Goal: Task Accomplishment & Management: Use online tool/utility

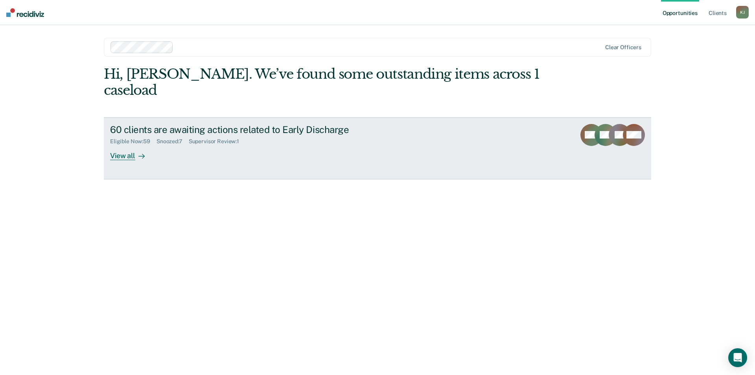
click at [223, 134] on div "60 clients are awaiting actions related to Early Discharge Eligible Now : 59 Sn…" at bounding box center [257, 142] width 295 height 36
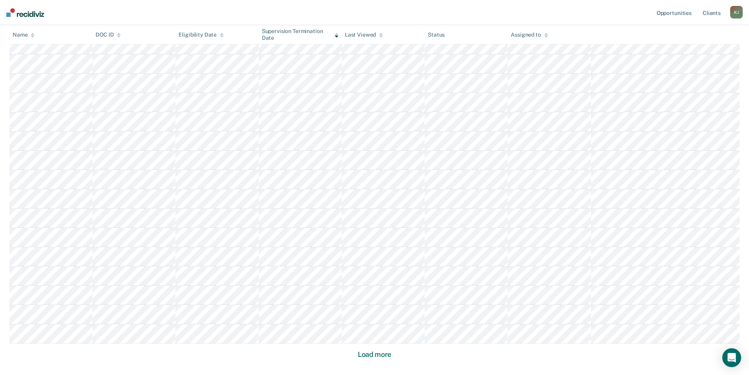
scroll to position [397, 0]
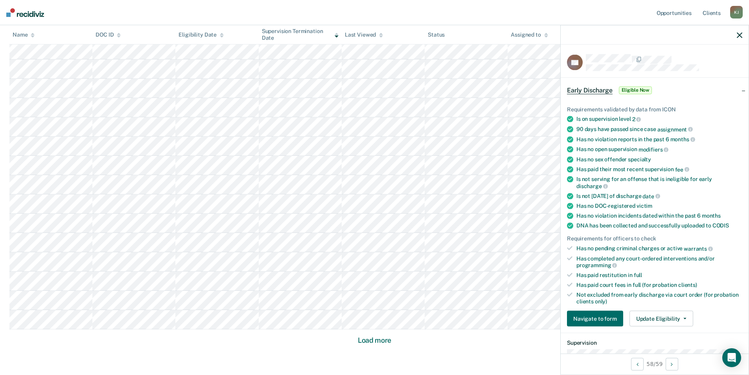
click at [736, 39] on div at bounding box center [655, 35] width 188 height 20
click at [739, 31] on div at bounding box center [655, 35] width 188 height 20
click at [739, 34] on icon "button" at bounding box center [740, 35] width 6 height 6
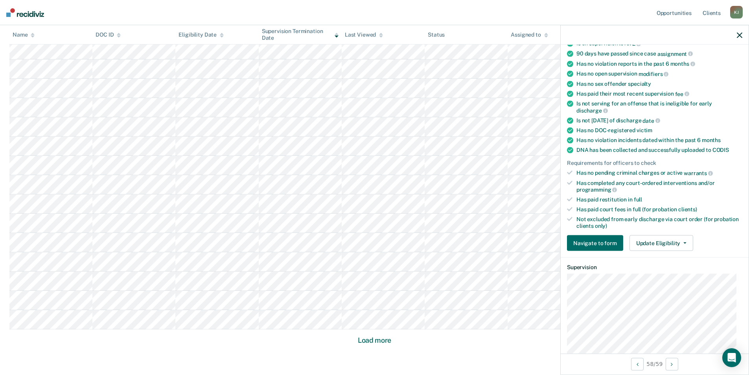
scroll to position [79, 0]
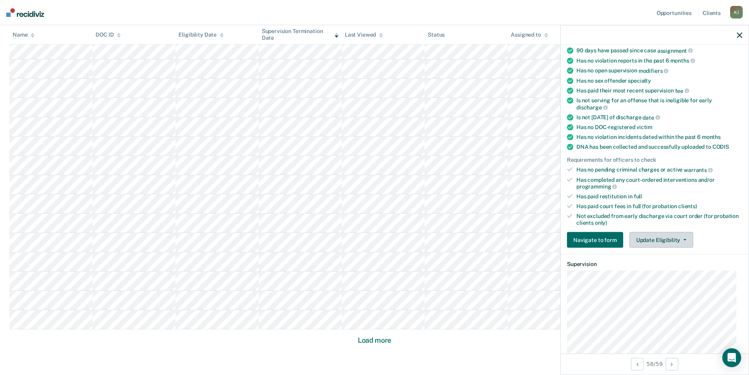
click at [642, 237] on button "Update Eligibility" at bounding box center [662, 240] width 64 height 16
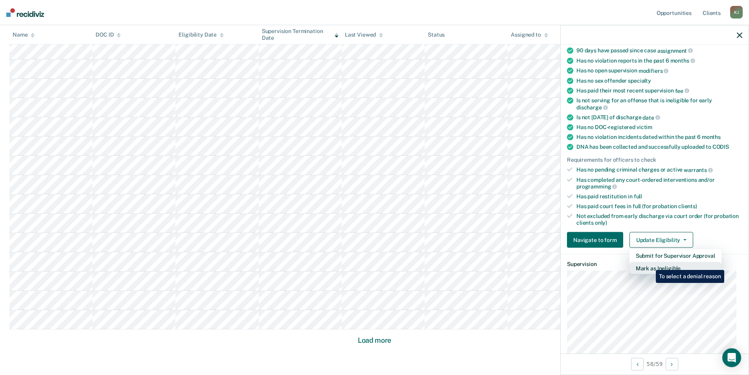
click at [650, 264] on button "Mark as Ineligible" at bounding box center [676, 268] width 92 height 13
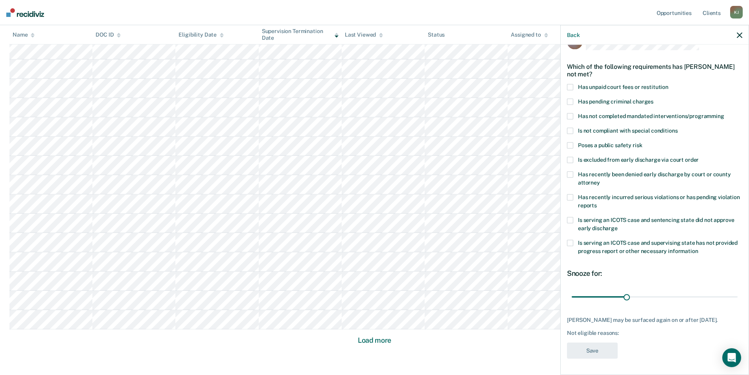
click at [569, 84] on span at bounding box center [570, 87] width 6 height 6
click at [595, 352] on button "Save" at bounding box center [592, 350] width 51 height 16
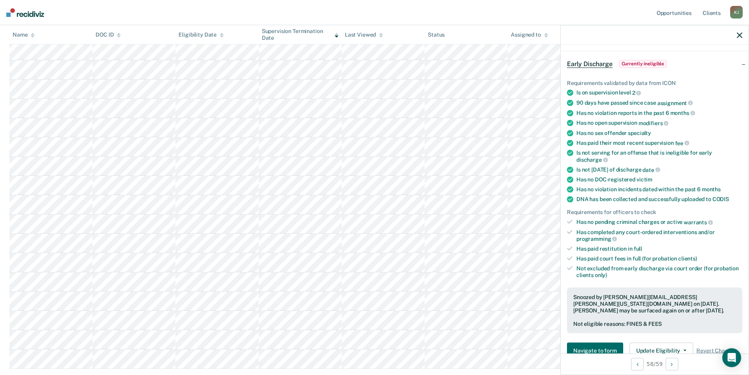
scroll to position [318, 0]
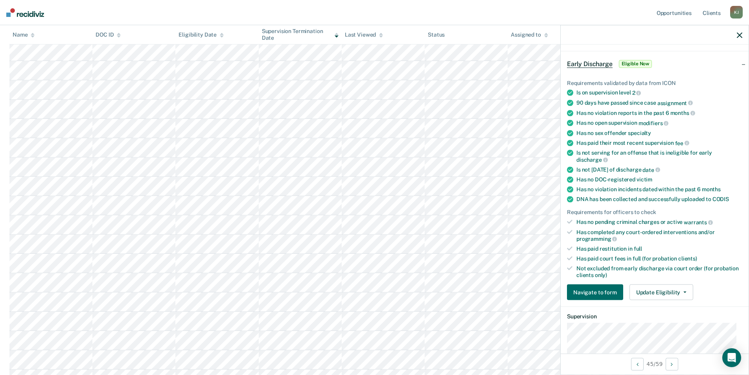
click at [680, 282] on div "Requirements validated by data from ICON Is on supervision level 2 90 days have…" at bounding box center [655, 186] width 188 height 239
click at [681, 292] on button "Update Eligibility" at bounding box center [662, 292] width 64 height 16
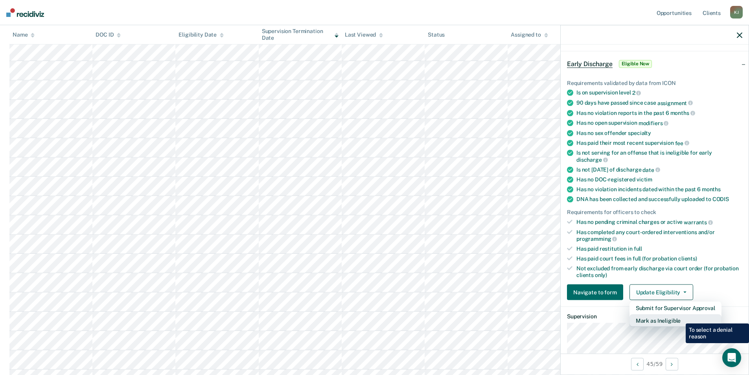
click at [680, 317] on button "Mark as Ineligible" at bounding box center [676, 320] width 92 height 13
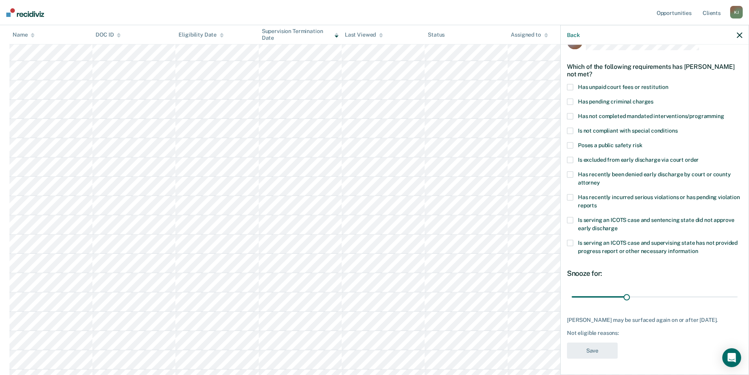
click at [573, 84] on label "Has unpaid court fees or restitution" at bounding box center [654, 88] width 175 height 8
click at [608, 345] on button "Save" at bounding box center [592, 350] width 51 height 16
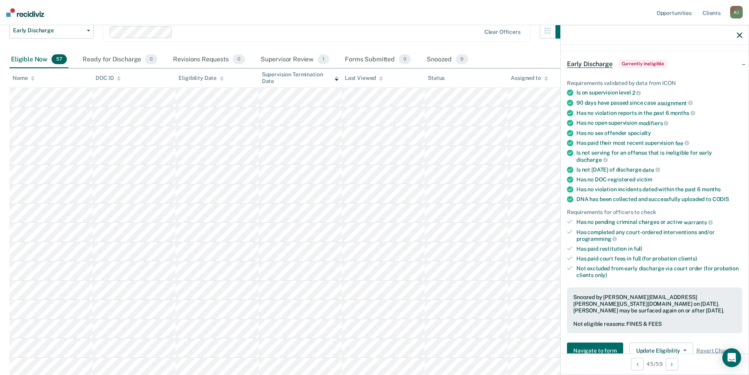
scroll to position [43, 0]
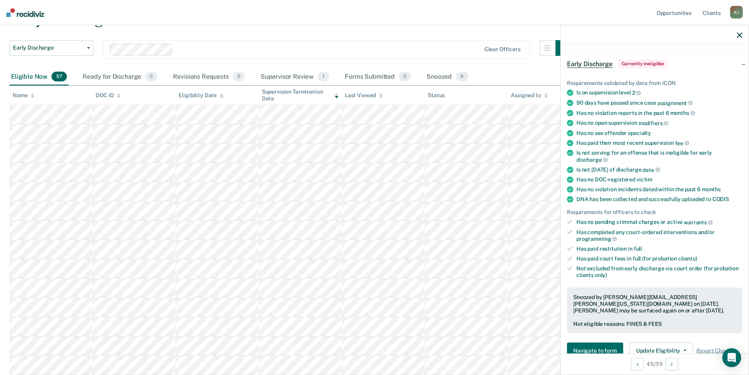
click at [742, 33] on icon "button" at bounding box center [740, 35] width 6 height 6
